Goal: Task Accomplishment & Management: Complete application form

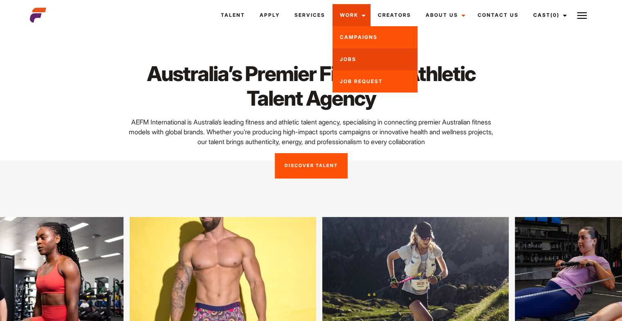
click at [358, 62] on link "Jobs" at bounding box center [374, 59] width 85 height 22
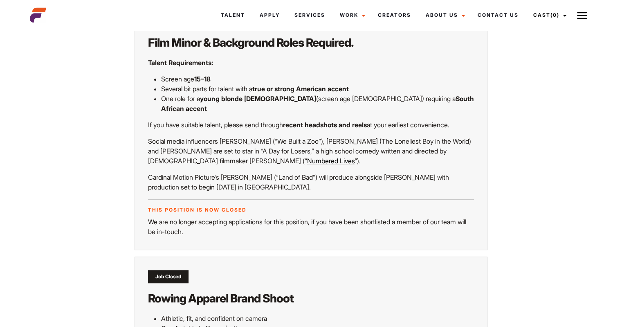
scroll to position [286, 0]
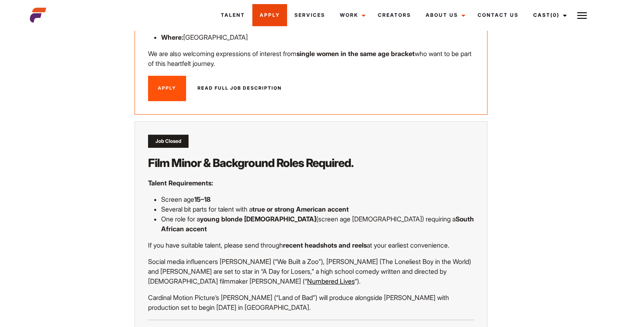
click at [270, 17] on link "Apply" at bounding box center [269, 15] width 35 height 22
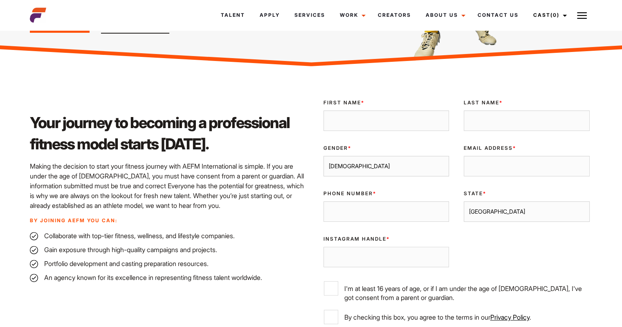
scroll to position [204, 0]
